Goal: Information Seeking & Learning: Learn about a topic

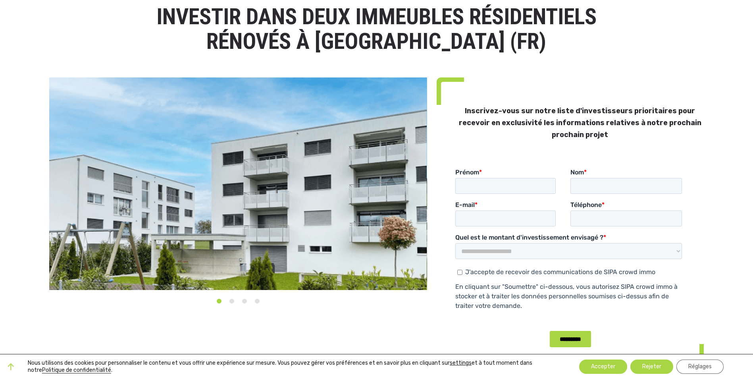
scroll to position [40, 0]
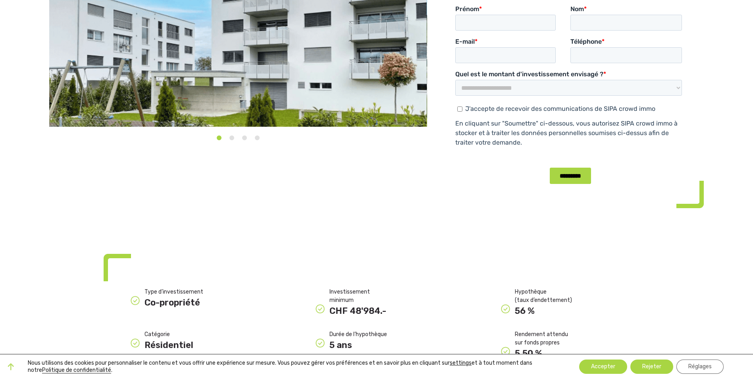
scroll to position [79, 0]
